Goal: Task Accomplishment & Management: Manage account settings

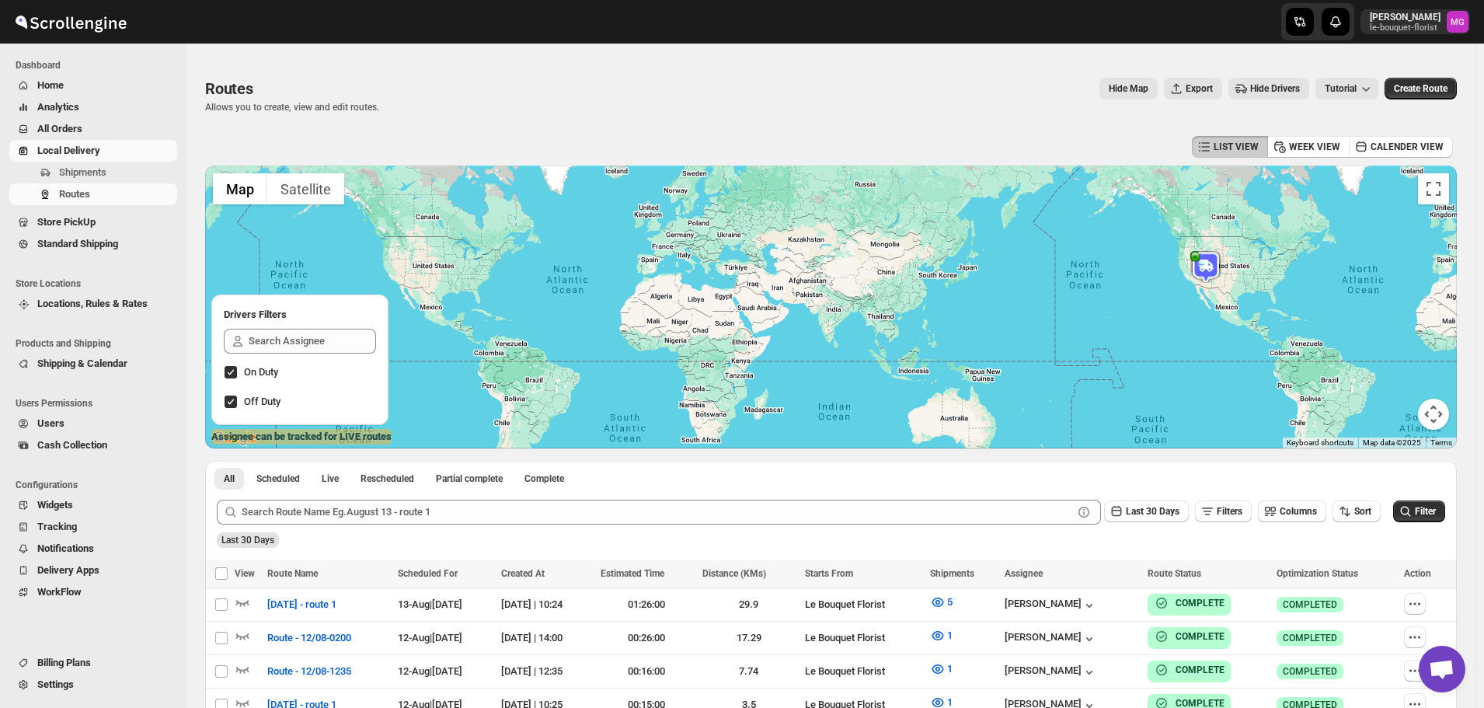
click at [50, 130] on span "All Orders" at bounding box center [59, 129] width 45 height 12
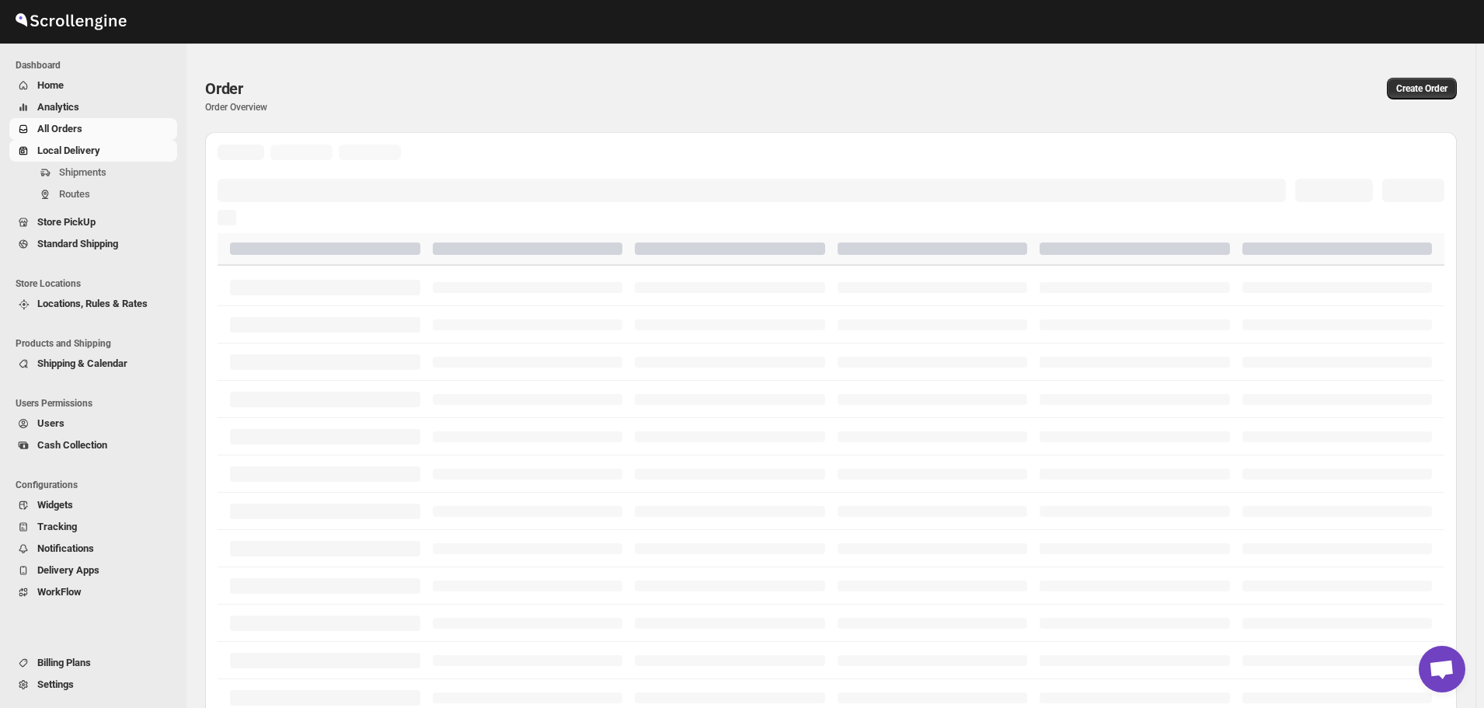
click at [55, 145] on span "Local Delivery" at bounding box center [68, 150] width 63 height 12
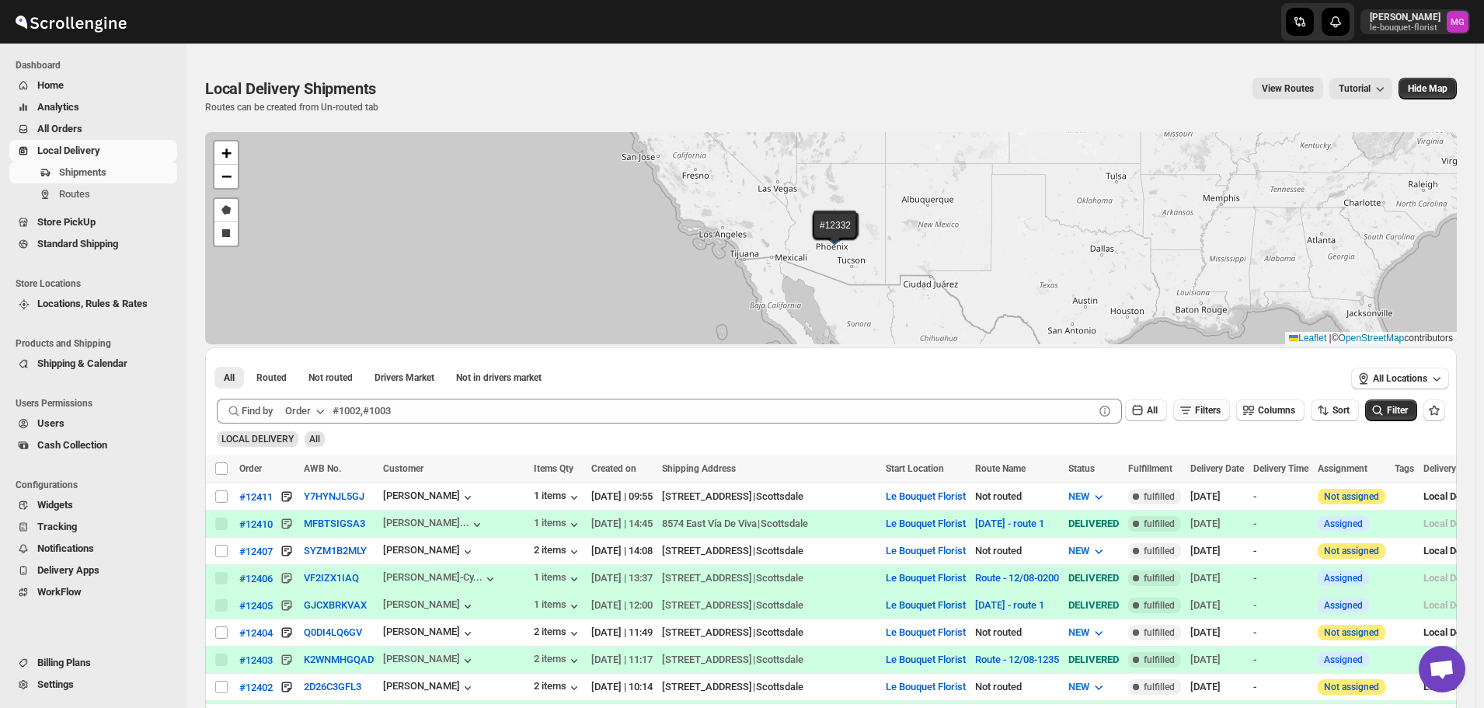
click at [1193, 406] on icon "button" at bounding box center [1186, 410] width 16 height 16
click at [1196, 472] on span "Add Filter" at bounding box center [1214, 471] width 40 height 12
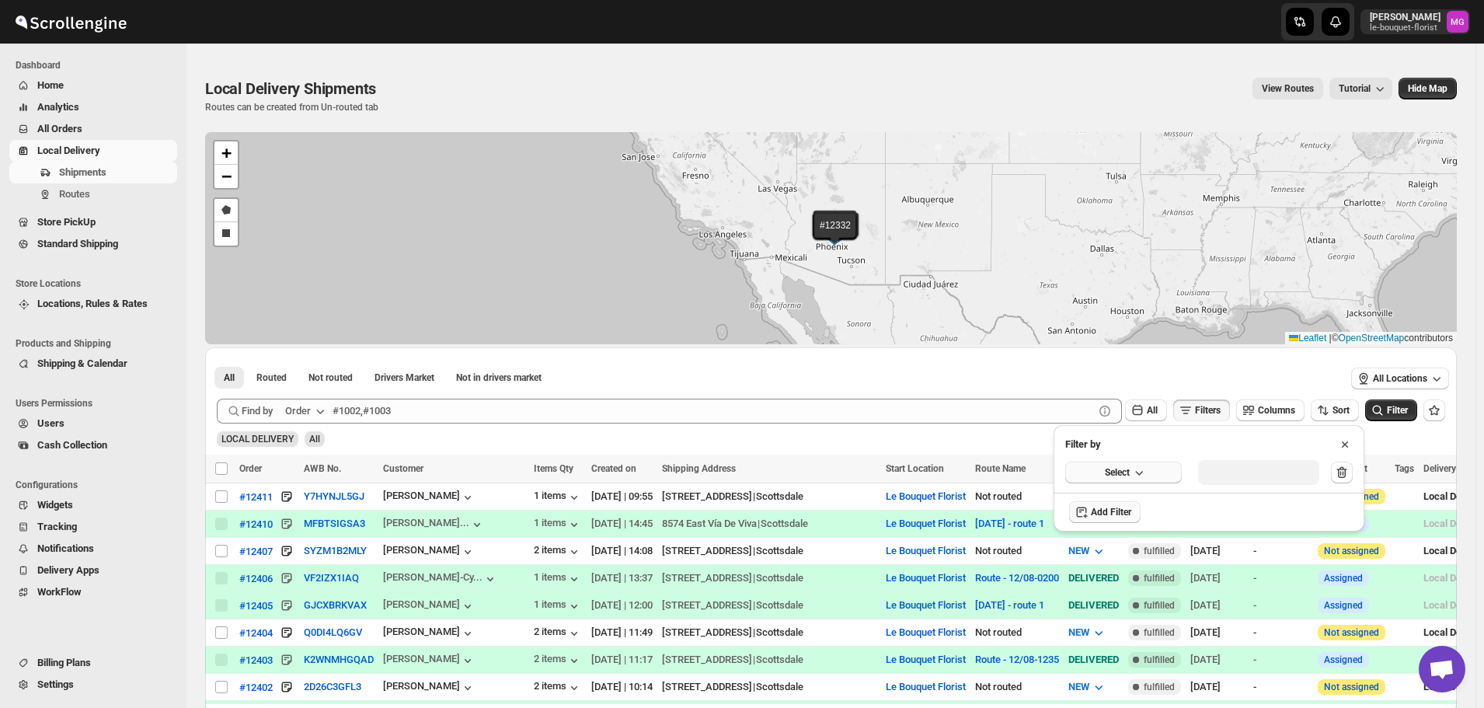
click at [1141, 479] on icon "button" at bounding box center [1139, 473] width 16 height 16
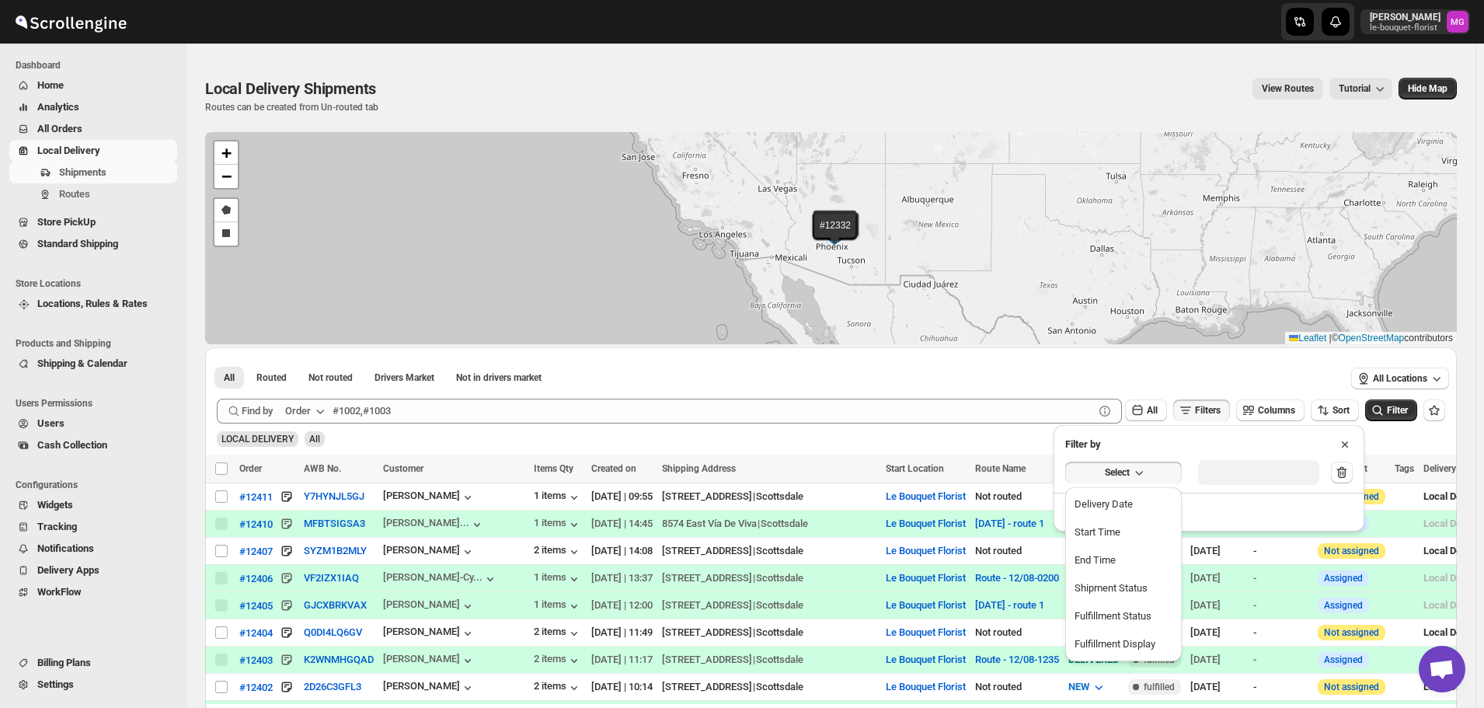
click at [1149, 497] on button "Delivery Date" at bounding box center [1123, 504] width 107 height 25
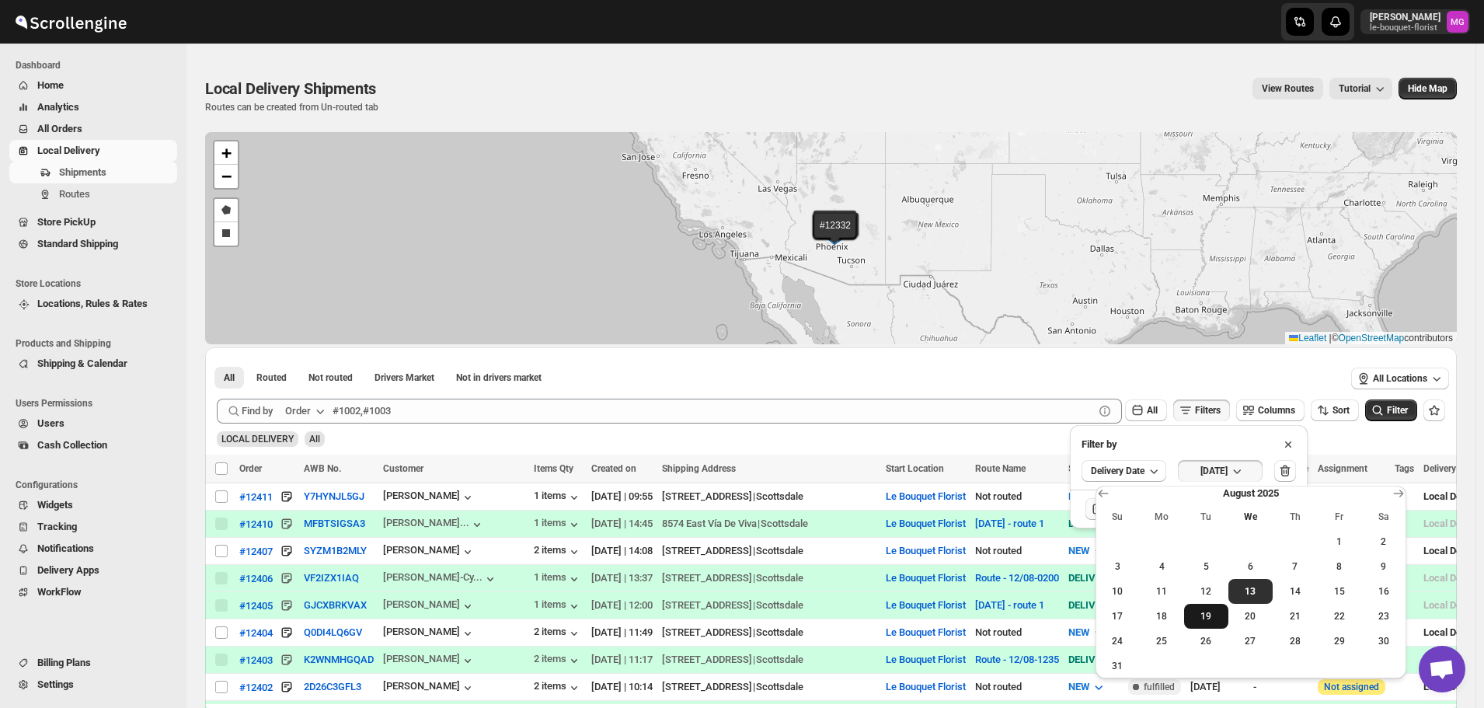
click at [1217, 604] on button "19" at bounding box center [1206, 616] width 44 height 25
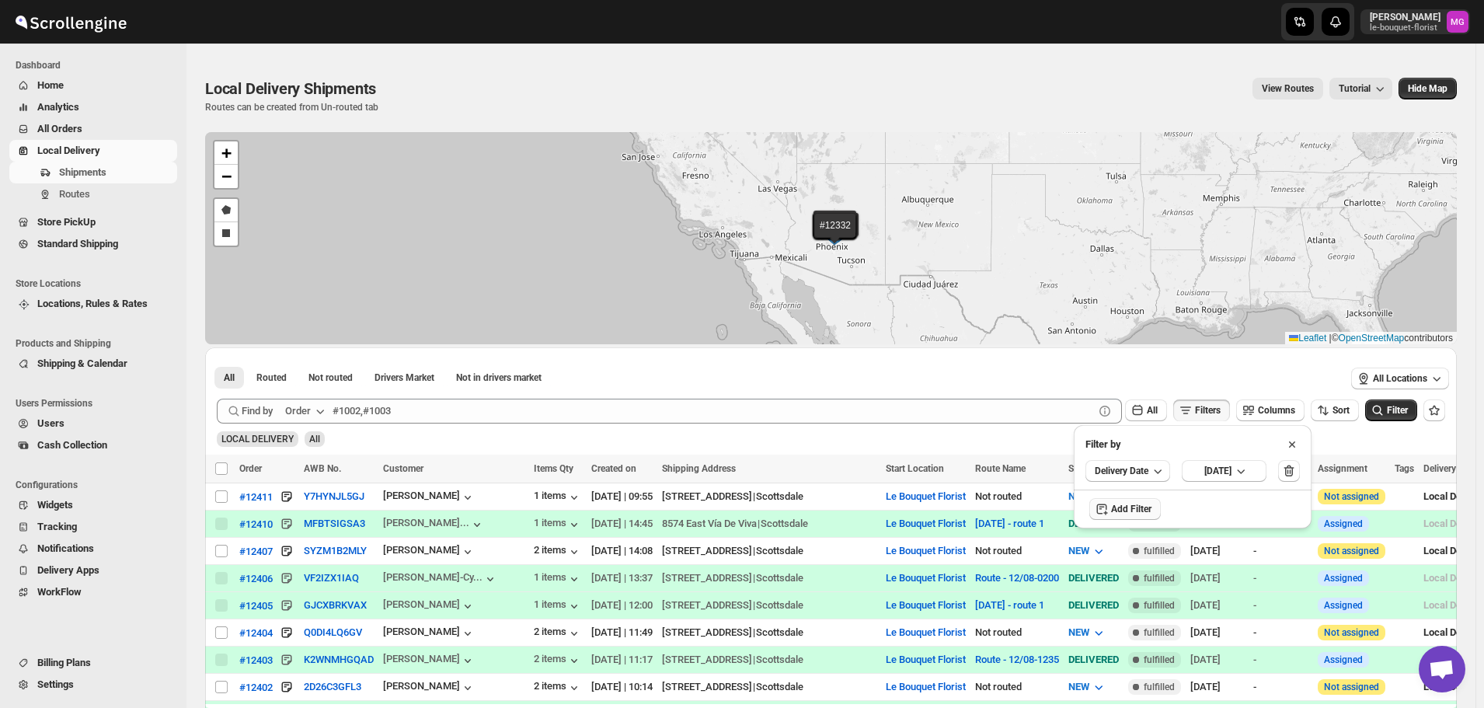
click at [1234, 486] on div "Delivery Date [DATE]" at bounding box center [1193, 470] width 238 height 37
click at [1237, 483] on div "Delivery Date [DATE]" at bounding box center [1193, 470] width 238 height 37
click at [1245, 479] on button "[DATE]" at bounding box center [1224, 471] width 85 height 22
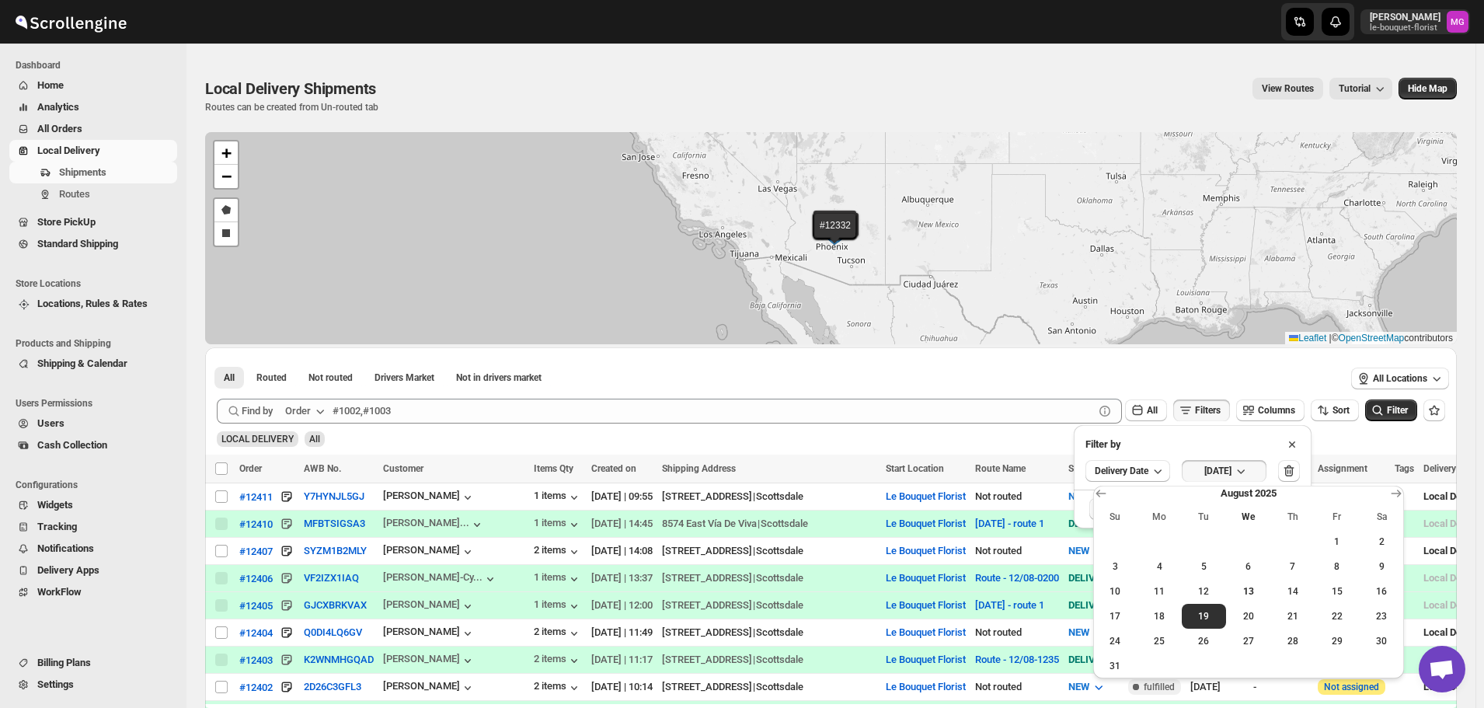
click at [1203, 597] on span "12" at bounding box center [1204, 591] width 32 height 12
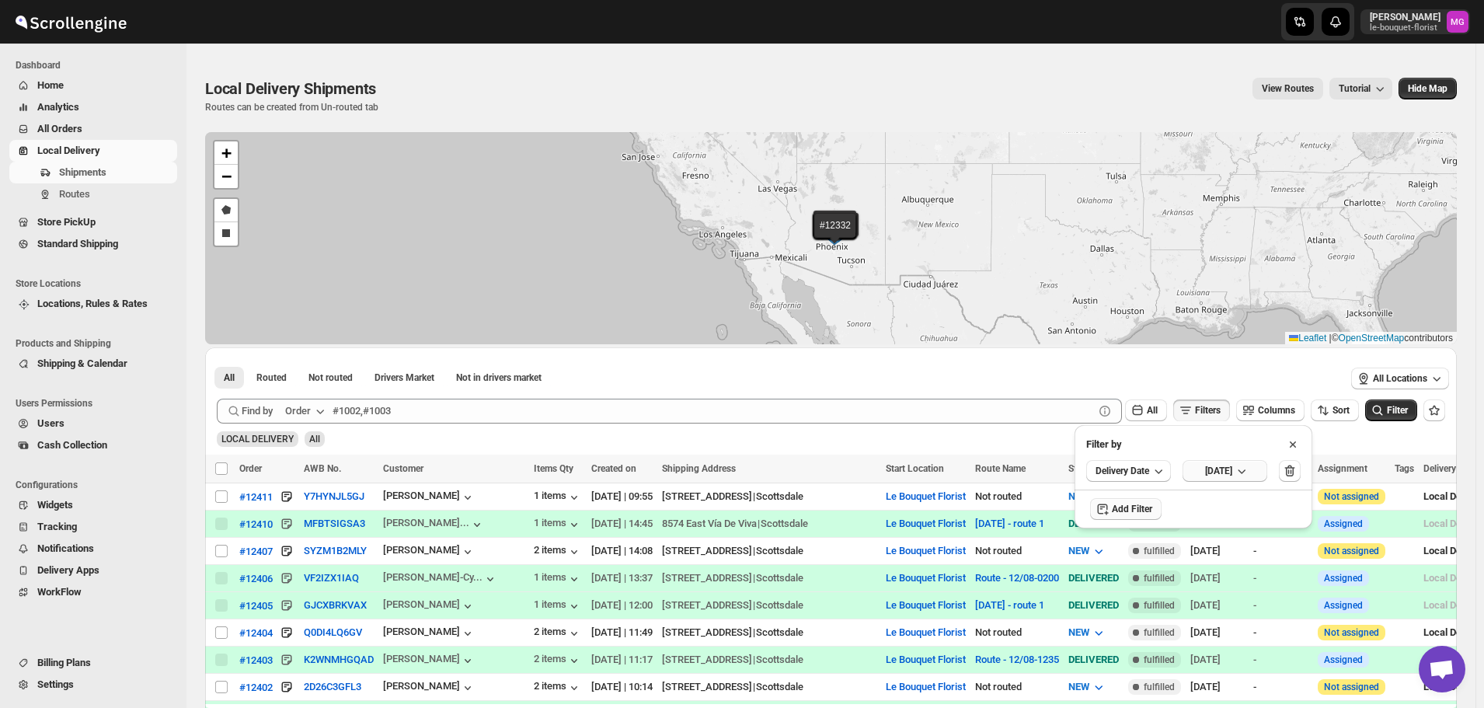
click at [1232, 468] on span "[DATE]" at bounding box center [1218, 471] width 27 height 12
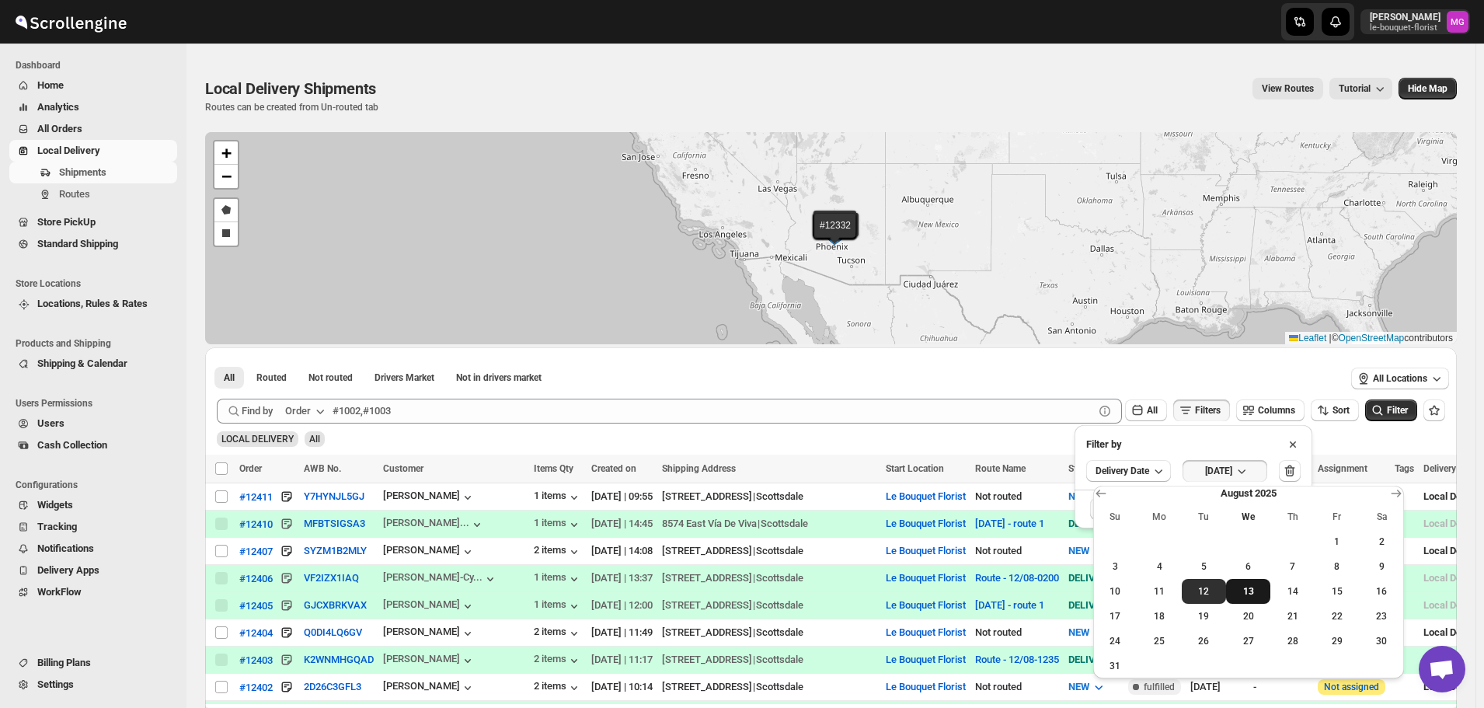
click at [1231, 591] on button "13" at bounding box center [1248, 591] width 44 height 25
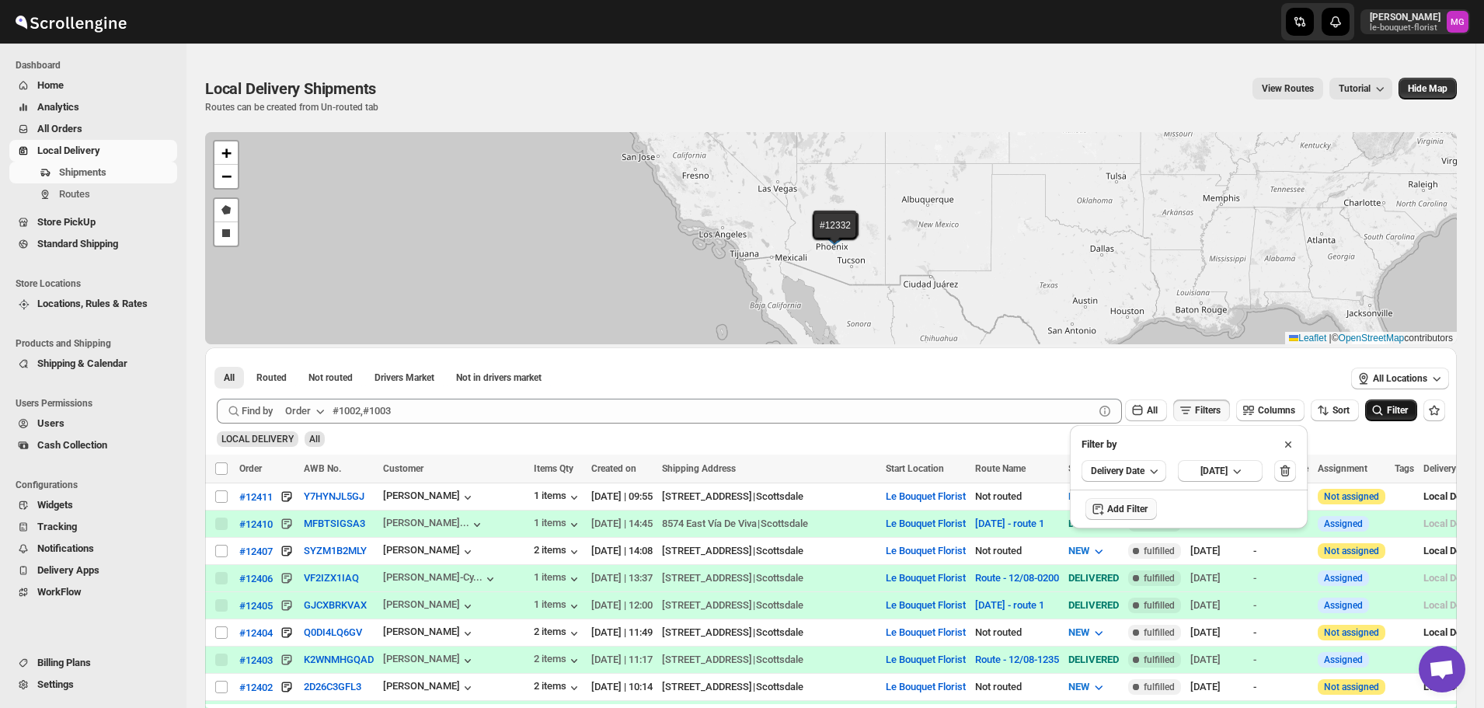
click at [1385, 404] on icon "submit" at bounding box center [1378, 410] width 16 height 16
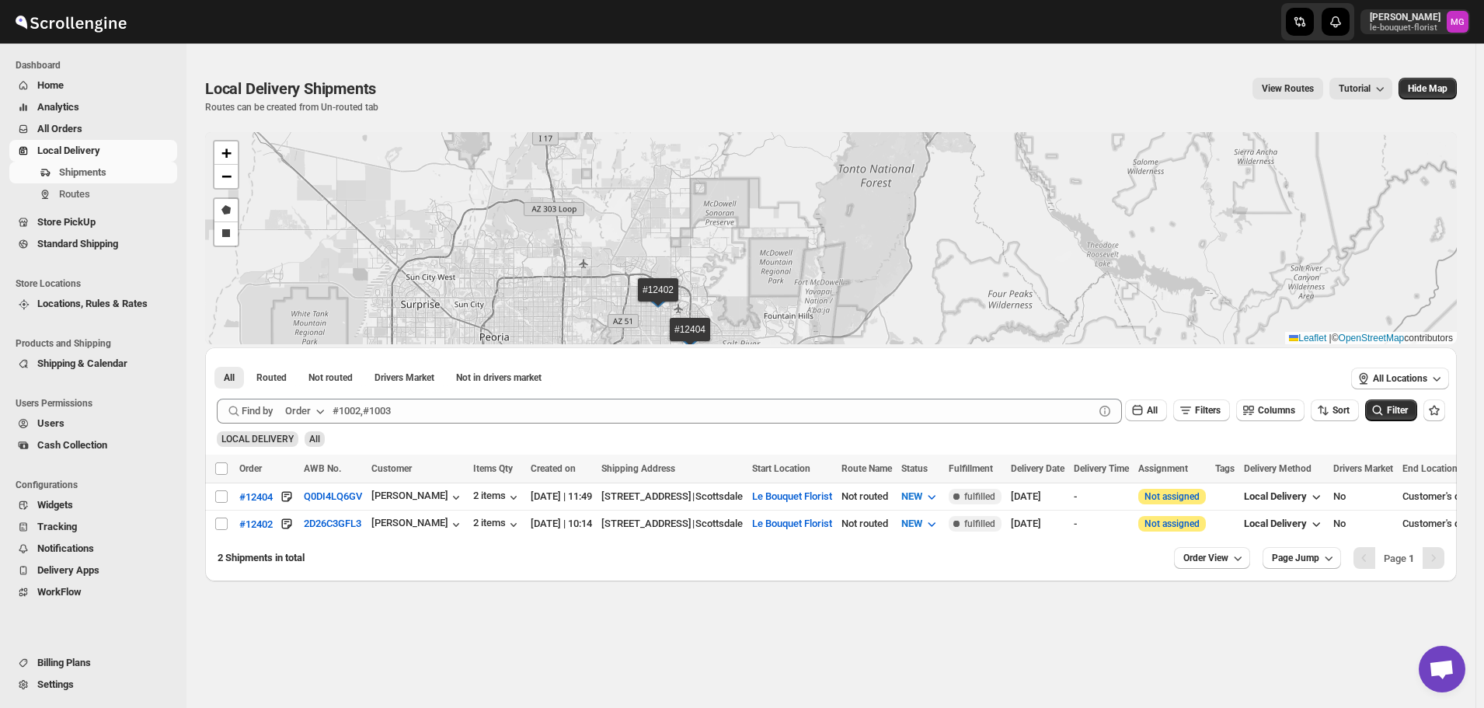
drag, startPoint x: 729, startPoint y: 295, endPoint x: 723, endPoint y: 256, distance: 40.1
click at [723, 256] on div "#12404 #12402 + − Draw a polygon Draw a rectangle Leaflet | © OpenStreetMap con…" at bounding box center [831, 238] width 1252 height 212
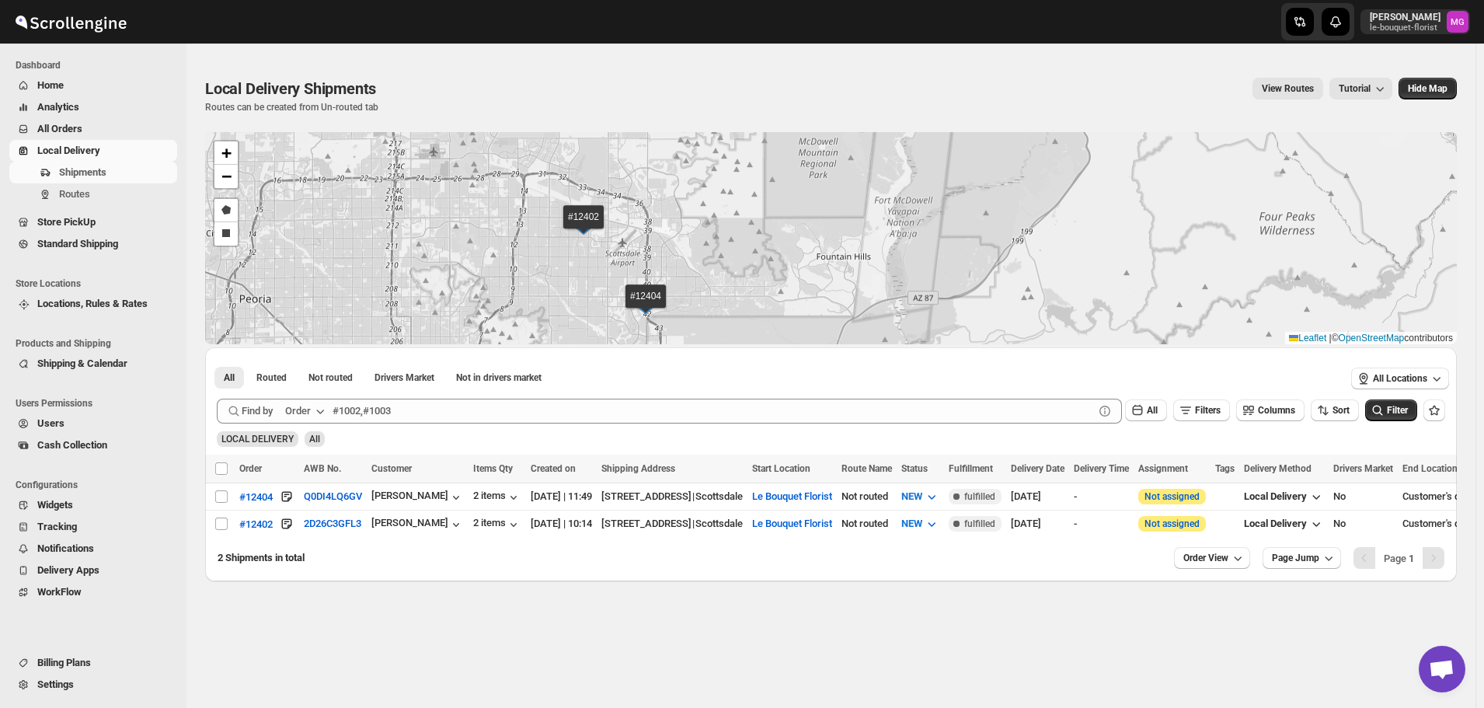
drag, startPoint x: 713, startPoint y: 287, endPoint x: 713, endPoint y: 244, distance: 42.7
click at [713, 244] on div "#12404 #12402 + − Draw a polygon Draw a rectangle Leaflet | © OpenStreetMap con…" at bounding box center [831, 238] width 1252 height 212
click at [473, 521] on div "2 items" at bounding box center [497, 525] width 48 height 16
click at [1220, 412] on span "Filters" at bounding box center [1208, 410] width 26 height 11
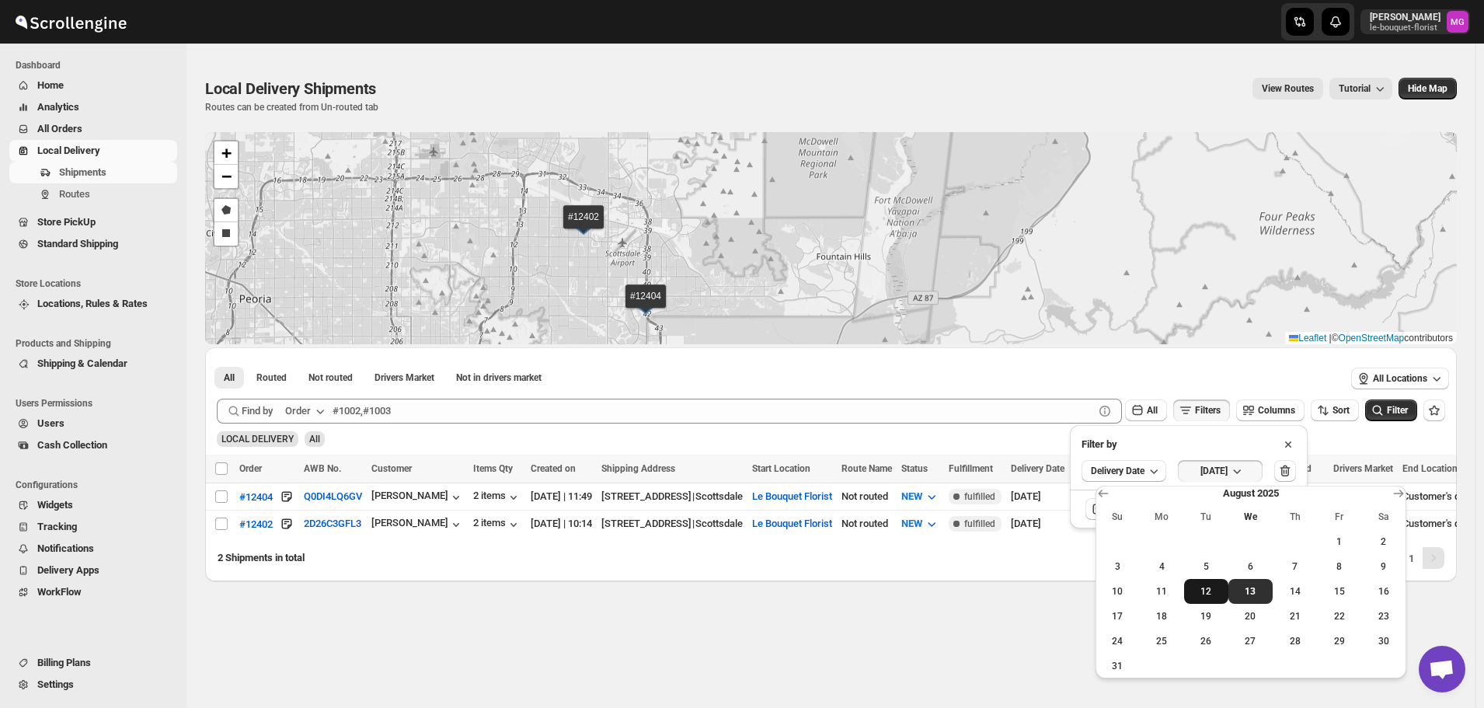
click at [1208, 597] on span "12" at bounding box center [1206, 591] width 32 height 12
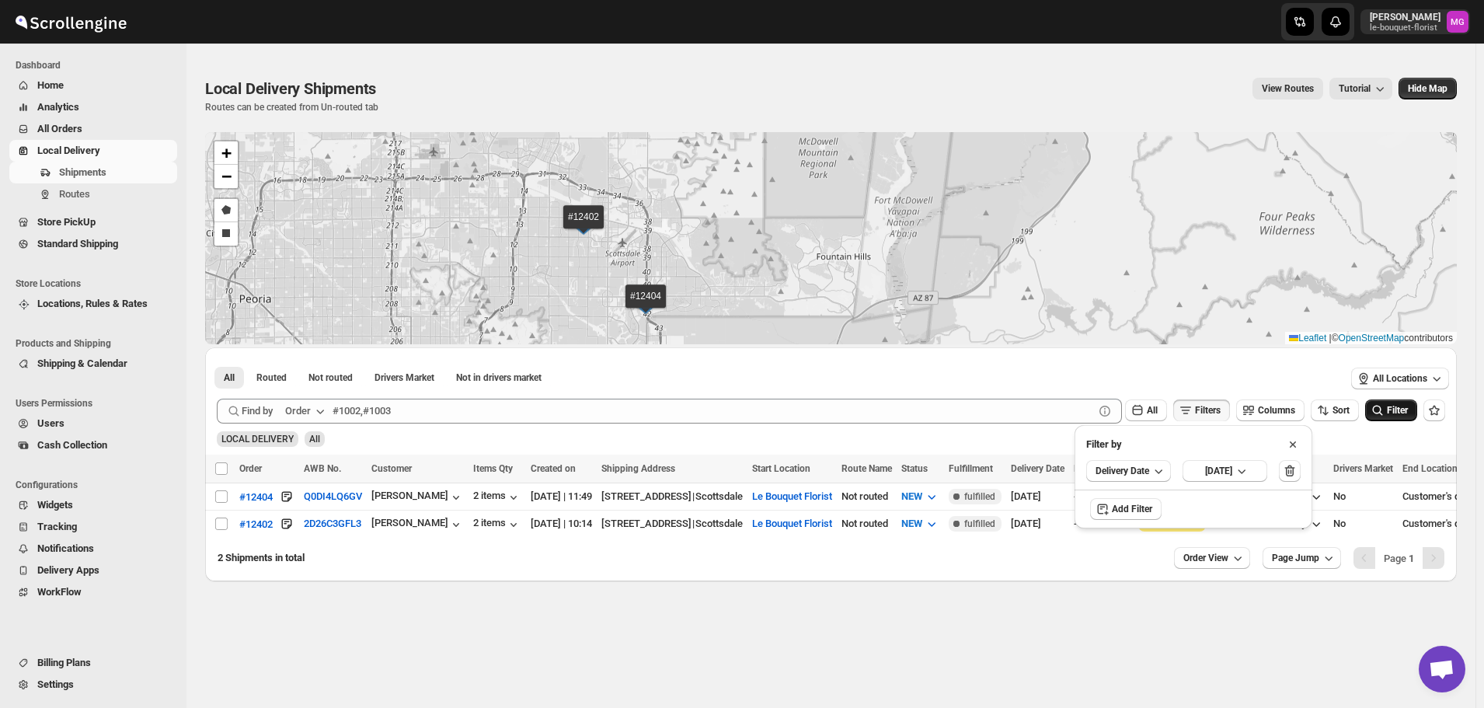
click at [1385, 415] on icon "submit" at bounding box center [1378, 410] width 16 height 16
